Goal: Task Accomplishment & Management: Complete application form

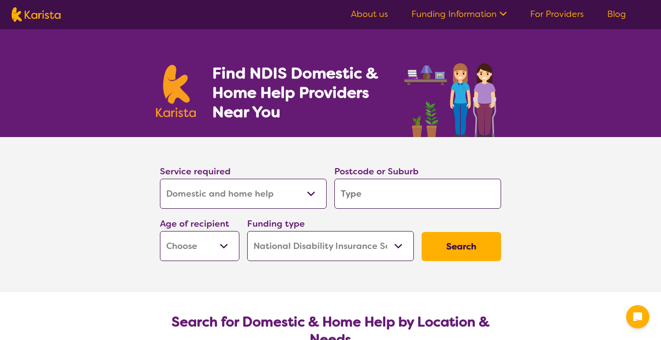
select select "Domestic and home help"
select select "NDIS"
select select "Domestic and home help"
select select "NDIS"
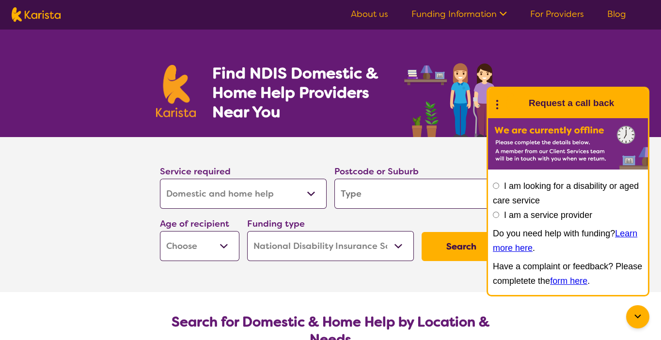
click at [429, 181] on input "search" at bounding box center [417, 194] width 167 height 30
type input "H"
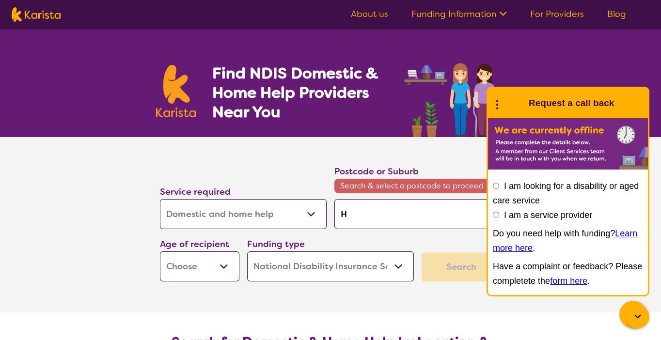
type input "He"
type input "Heb"
type input "Hebe"
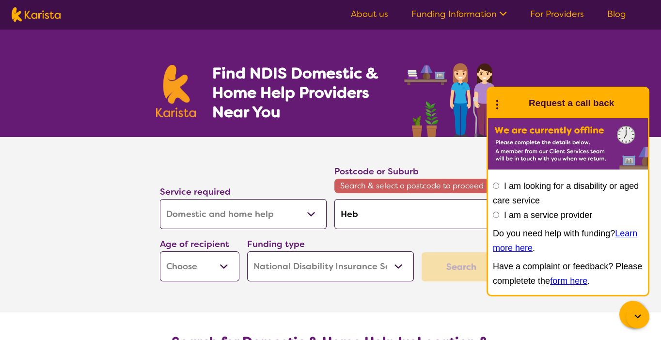
type input "Hebe"
type input "Heber"
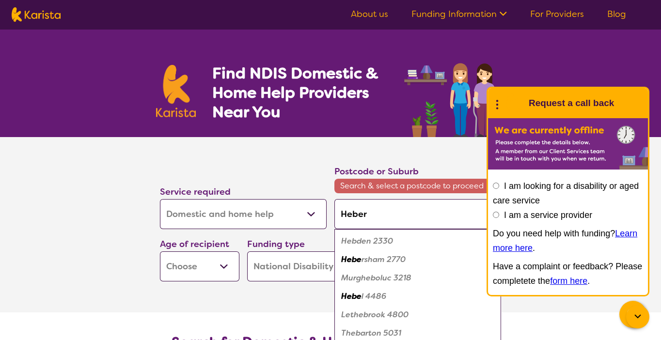
type input "Hebers"
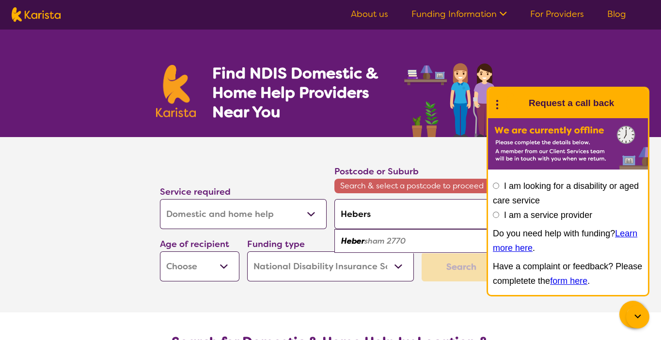
type input "Hebersh"
type input "Hebersha"
type input "Hebersham"
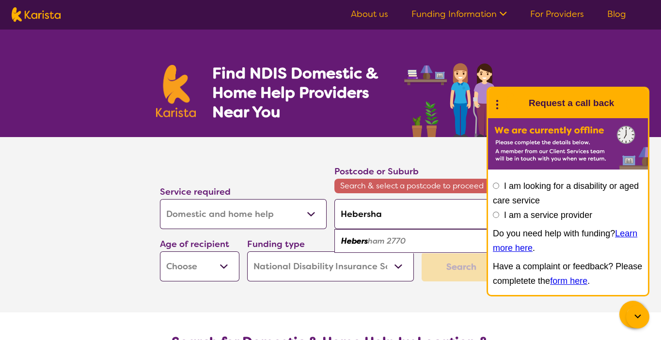
type input "Hebersham"
click at [389, 240] on em "2770" at bounding box center [394, 241] width 19 height 10
type input "2770"
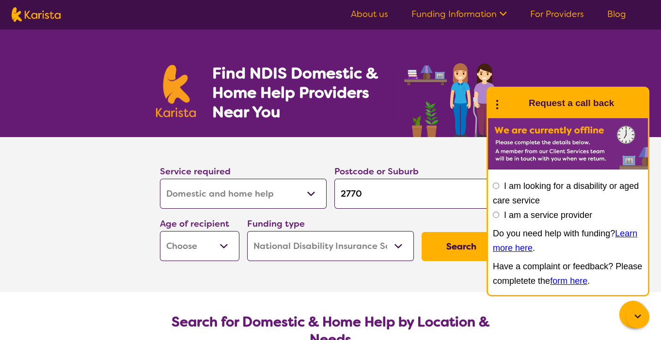
click at [211, 245] on select "Early Childhood - 0 to 9 Child - 10 to 11 Adolescent - 12 to 17 Adult - 18 to 6…" at bounding box center [199, 246] width 79 height 30
select select "AD"
click at [160, 231] on select "Early Childhood - 0 to 9 Child - 10 to 11 Adolescent - 12 to 17 Adult - 18 to 6…" at bounding box center [199, 246] width 79 height 30
select select "AD"
click at [465, 247] on button "Search" at bounding box center [460, 246] width 79 height 29
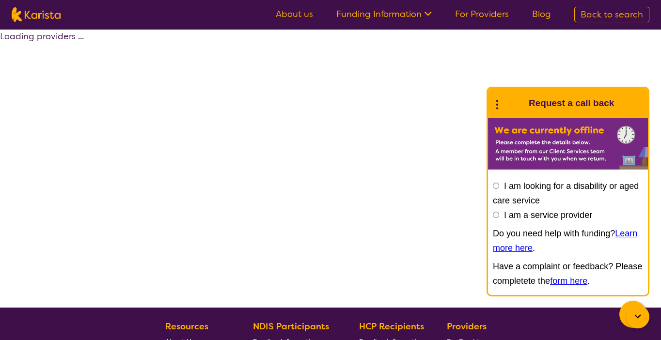
select select "by_score"
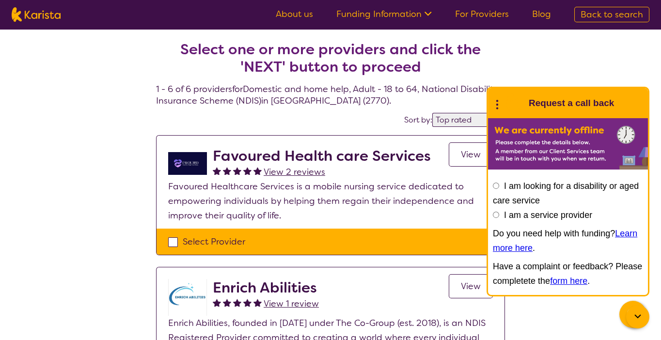
click at [394, 121] on div "Sort by: Highly reviewed Top rated" at bounding box center [330, 119] width 349 height 15
select select "Domestic and home help"
select select "AD"
select select "NDIS"
select select "Domestic and home help"
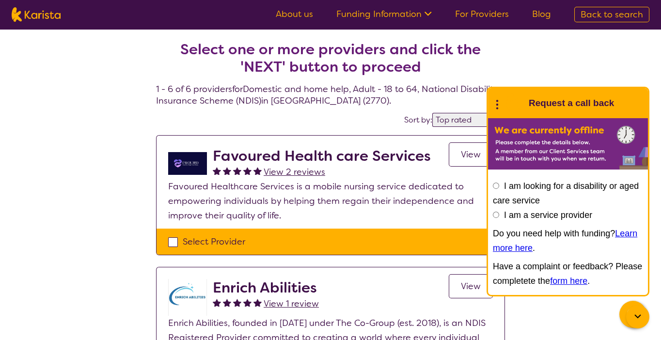
select select "AD"
select select "NDIS"
